Goal: Task Accomplishment & Management: Manage account settings

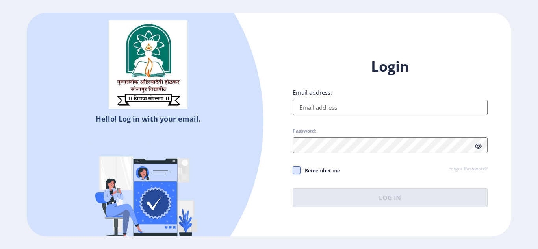
type input "[EMAIL_ADDRESS][DOMAIN_NAME]"
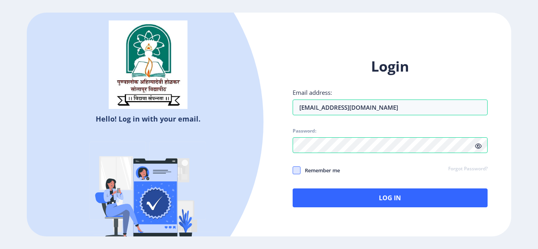
click at [294, 170] on span at bounding box center [296, 170] width 8 height 8
click at [293, 170] on input "Remember me" at bounding box center [292, 170] width 0 height 0
checkbox input "true"
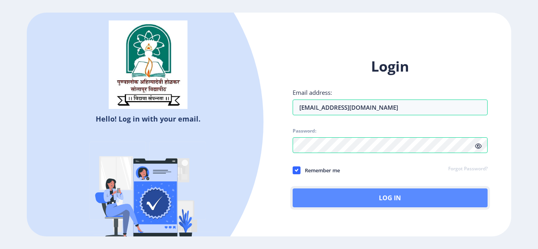
click at [384, 197] on button "Log In" at bounding box center [389, 198] width 195 height 19
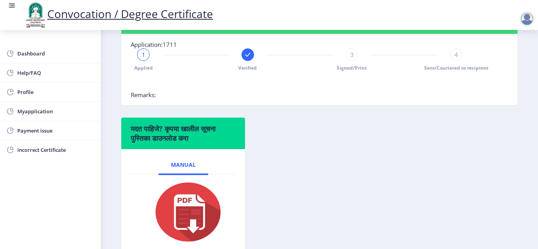
scroll to position [241, 0]
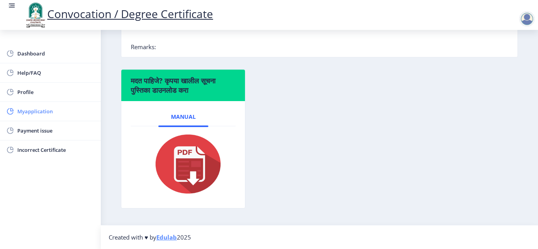
click at [43, 113] on span "Myapplication" at bounding box center [55, 111] width 77 height 9
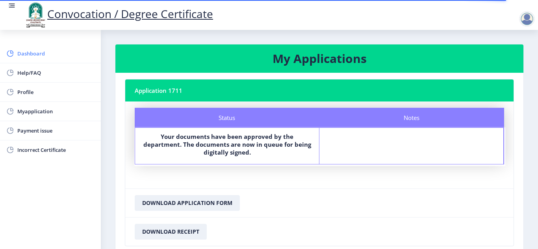
click at [22, 55] on span "Dashboard" at bounding box center [55, 53] width 77 height 9
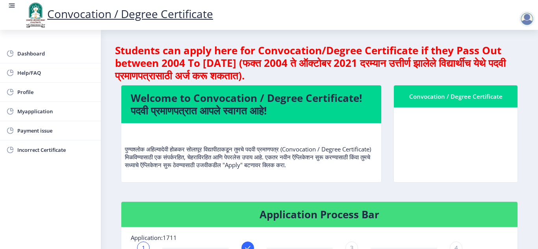
click at [525, 21] on div at bounding box center [527, 19] width 16 height 16
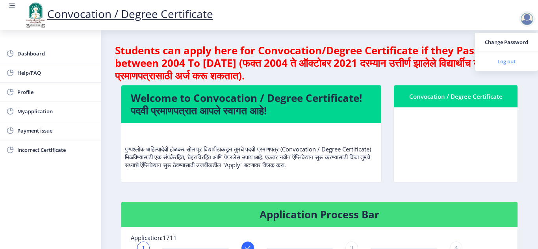
click at [497, 61] on span "Log out" at bounding box center [506, 61] width 50 height 9
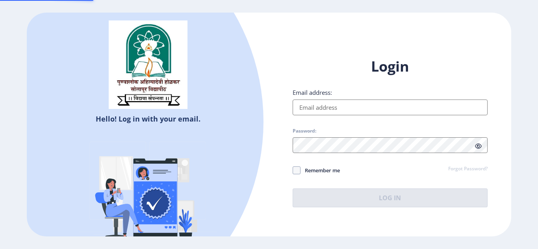
type input "[EMAIL_ADDRESS][DOMAIN_NAME]"
